Goal: Task Accomplishment & Management: Use online tool/utility

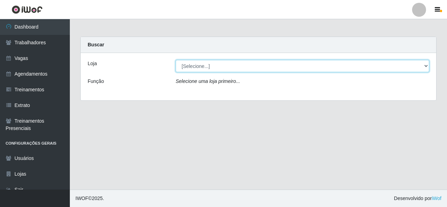
click at [396, 70] on select "[Selecione...] Rede Econômico - Malvinas Rede Econômico - Prata" at bounding box center [301, 66] width 253 height 12
select select "194"
click at [175, 60] on select "[Selecione...] Rede Econômico - Malvinas Rede Econômico - Prata" at bounding box center [301, 66] width 253 height 12
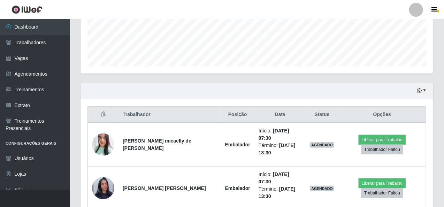
scroll to position [244, 0]
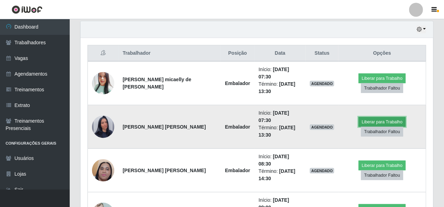
click at [377, 117] on button "Liberar para Trabalho" at bounding box center [382, 122] width 47 height 10
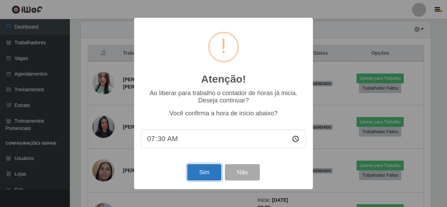
click at [195, 170] on button "Sim" at bounding box center [204, 172] width 34 height 16
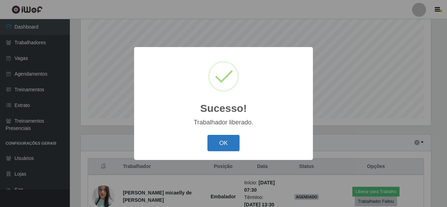
click at [223, 138] on button "OK" at bounding box center [223, 143] width 32 height 16
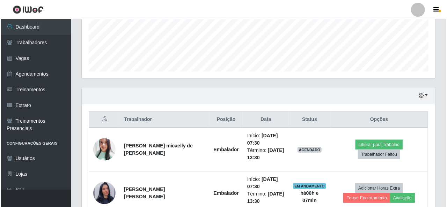
scroll to position [166, 0]
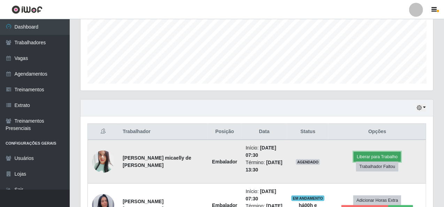
click at [354, 160] on button "Liberar para Trabalho" at bounding box center [377, 157] width 47 height 10
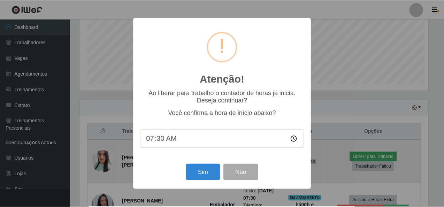
scroll to position [145, 350]
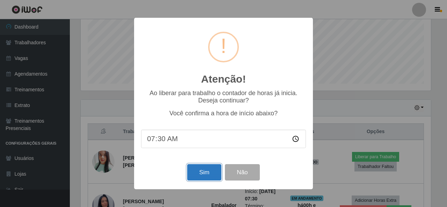
click at [201, 171] on button "Sim" at bounding box center [204, 172] width 34 height 16
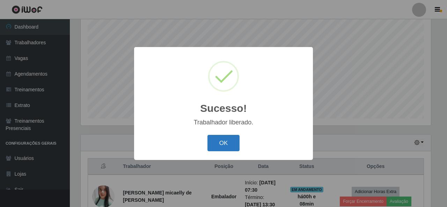
click at [229, 140] on button "OK" at bounding box center [223, 143] width 32 height 16
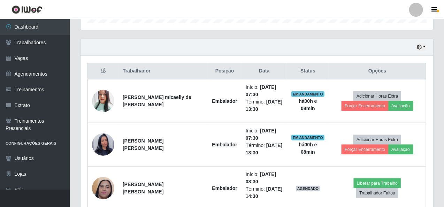
scroll to position [235, 0]
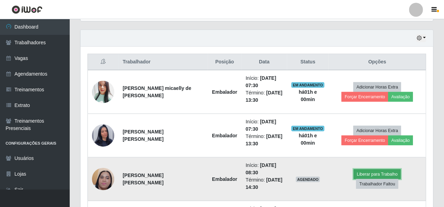
click at [354, 177] on button "Liberar para Trabalho" at bounding box center [377, 175] width 47 height 10
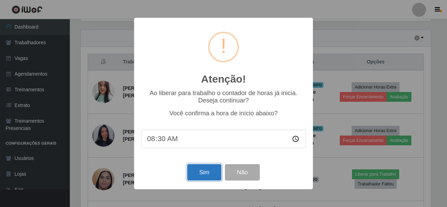
click at [211, 175] on button "Sim" at bounding box center [204, 172] width 34 height 16
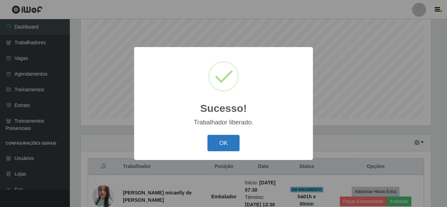
click at [231, 138] on button "OK" at bounding box center [223, 143] width 32 height 16
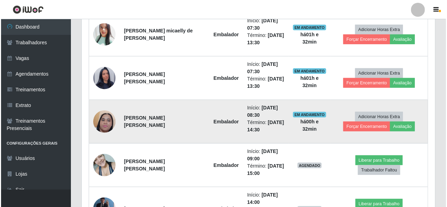
scroll to position [305, 0]
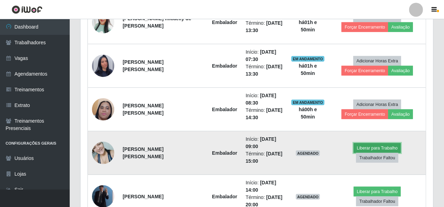
click at [354, 151] on button "Liberar para Trabalho" at bounding box center [377, 148] width 47 height 10
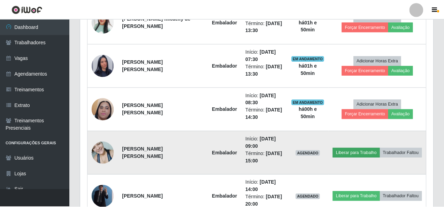
scroll to position [145, 350]
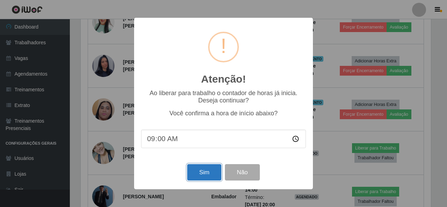
click at [202, 175] on button "Sim" at bounding box center [204, 172] width 34 height 16
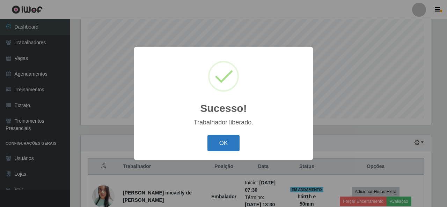
click at [234, 143] on button "OK" at bounding box center [223, 143] width 32 height 16
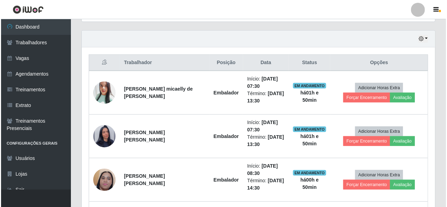
scroll to position [270, 0]
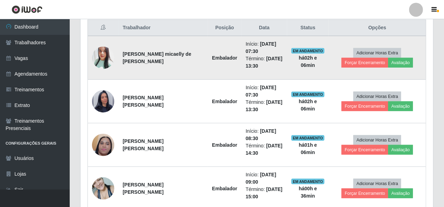
click at [109, 47] on img at bounding box center [103, 58] width 22 height 27
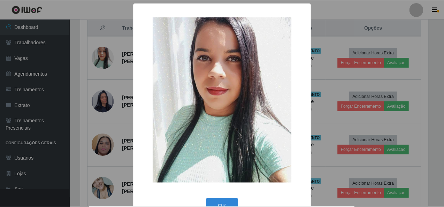
scroll to position [145, 350]
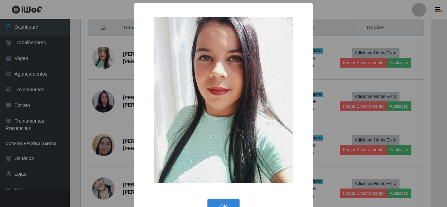
click at [110, 51] on div "× OK Cancel" at bounding box center [223, 103] width 447 height 207
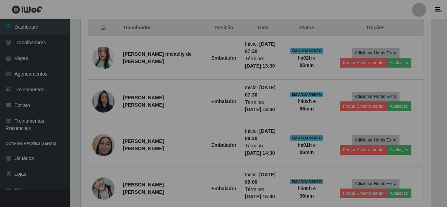
click at [110, 51] on div "× OK Cancel" at bounding box center [223, 103] width 447 height 207
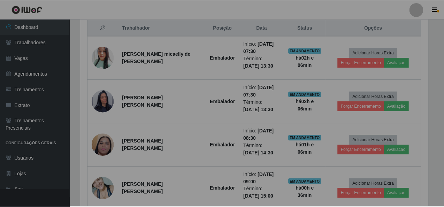
scroll to position [145, 353]
